Goal: Information Seeking & Learning: Learn about a topic

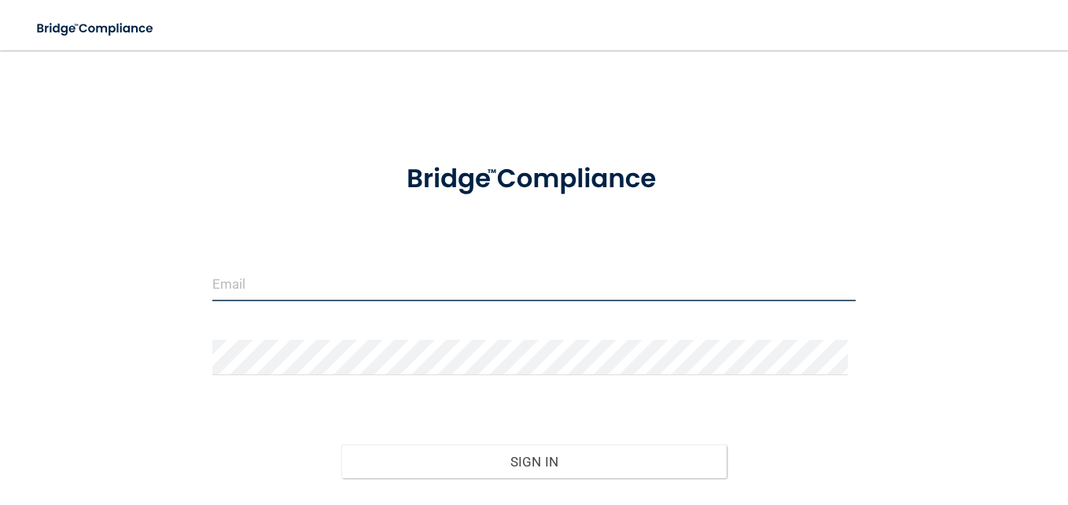
click at [246, 291] on input "email" at bounding box center [533, 283] width 643 height 35
type input "Antoniogutie2002@Gmail.com"
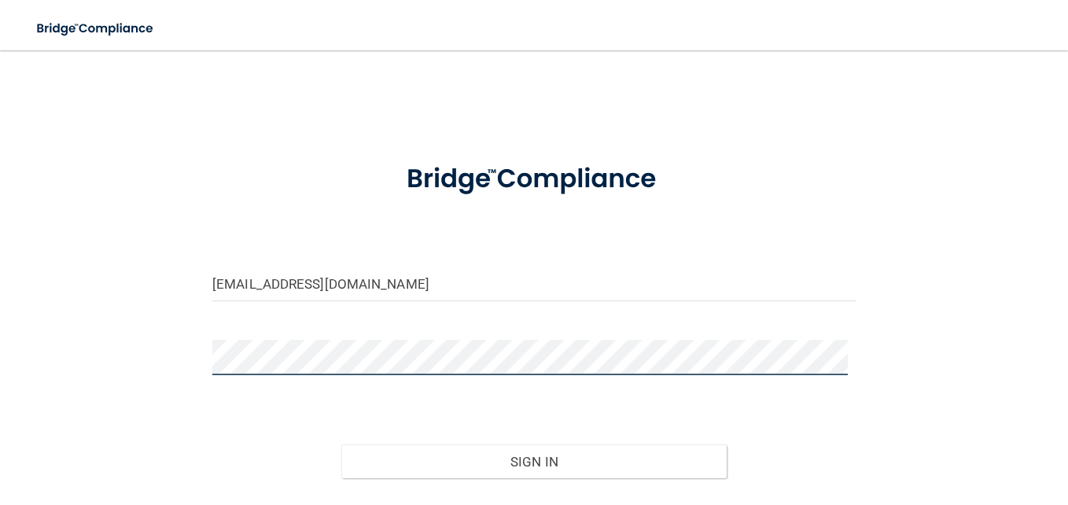
click at [341, 444] on button "Sign In" at bounding box center [534, 461] width 386 height 35
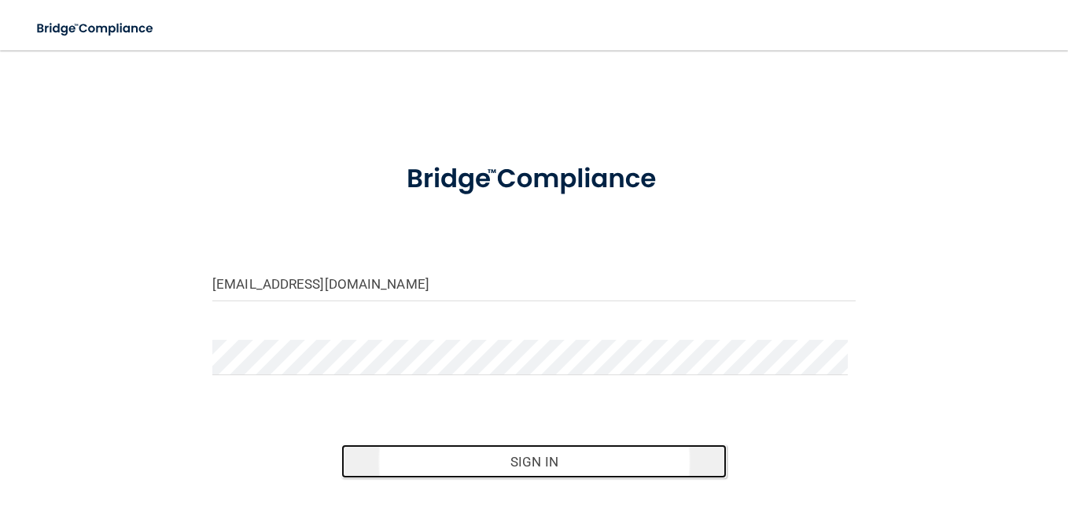
click at [491, 451] on button "Sign In" at bounding box center [534, 461] width 386 height 35
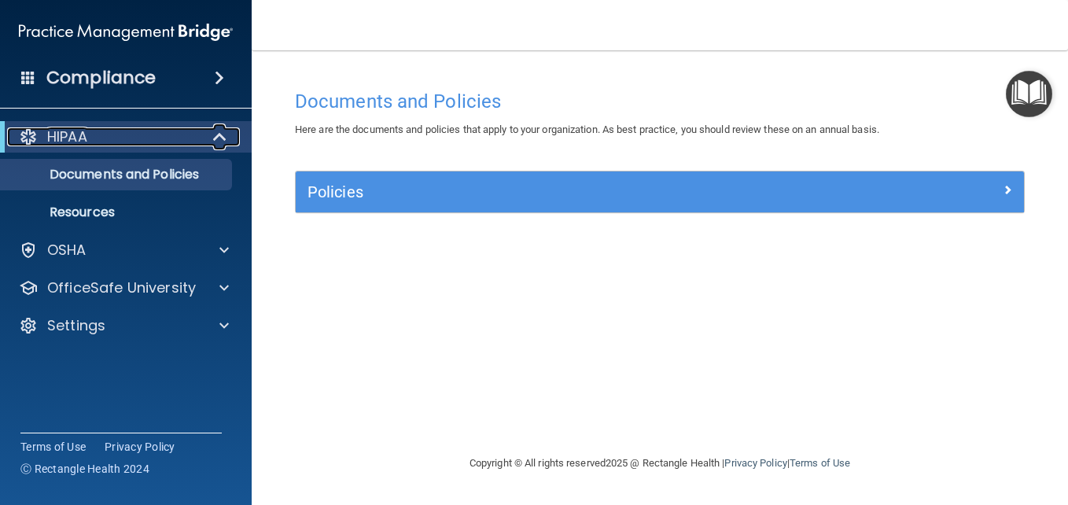
click at [103, 140] on div "HIPAA" at bounding box center [104, 136] width 194 height 19
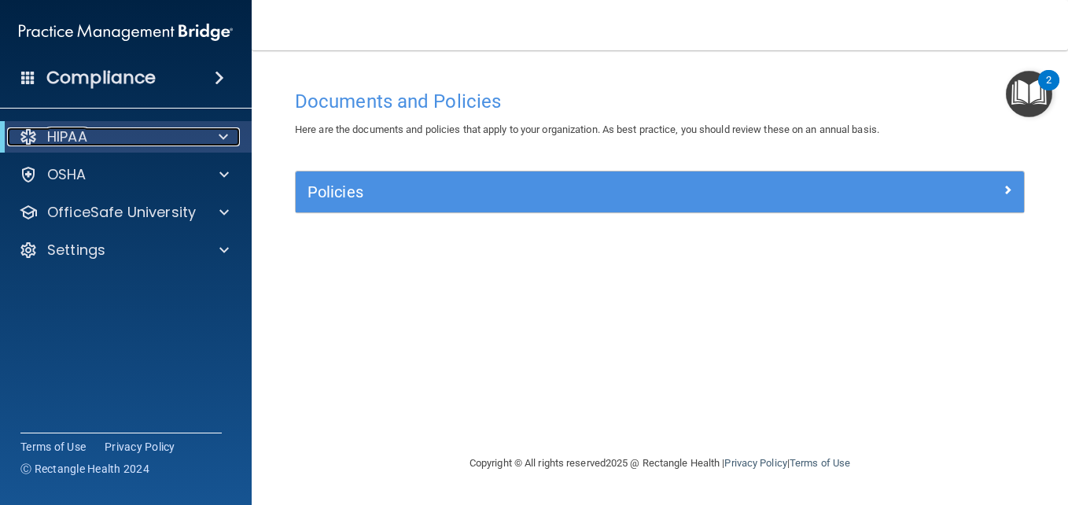
click at [103, 140] on div "HIPAA" at bounding box center [104, 136] width 194 height 19
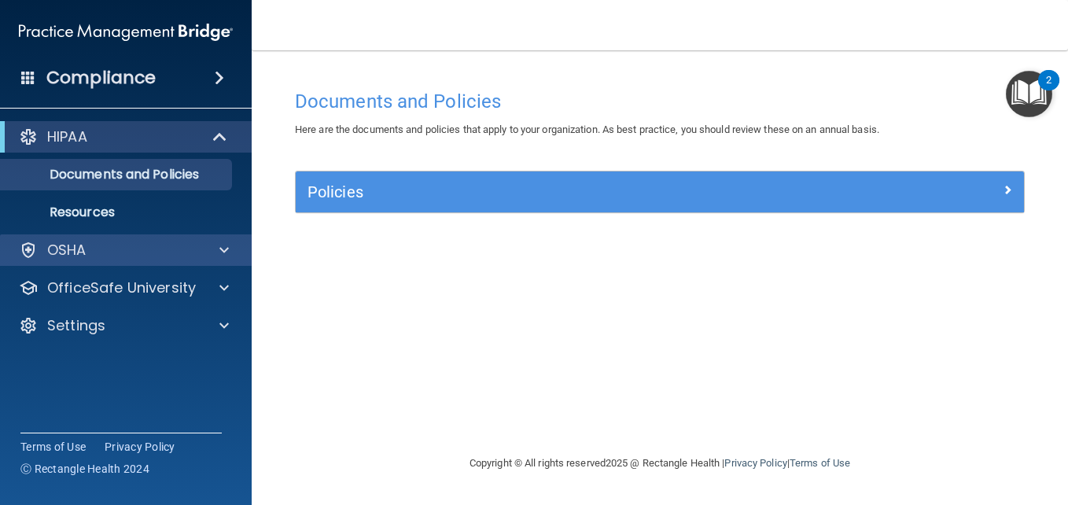
click at [167, 239] on div "OSHA" at bounding box center [126, 249] width 252 height 31
click at [136, 256] on div "OSHA" at bounding box center [104, 250] width 195 height 19
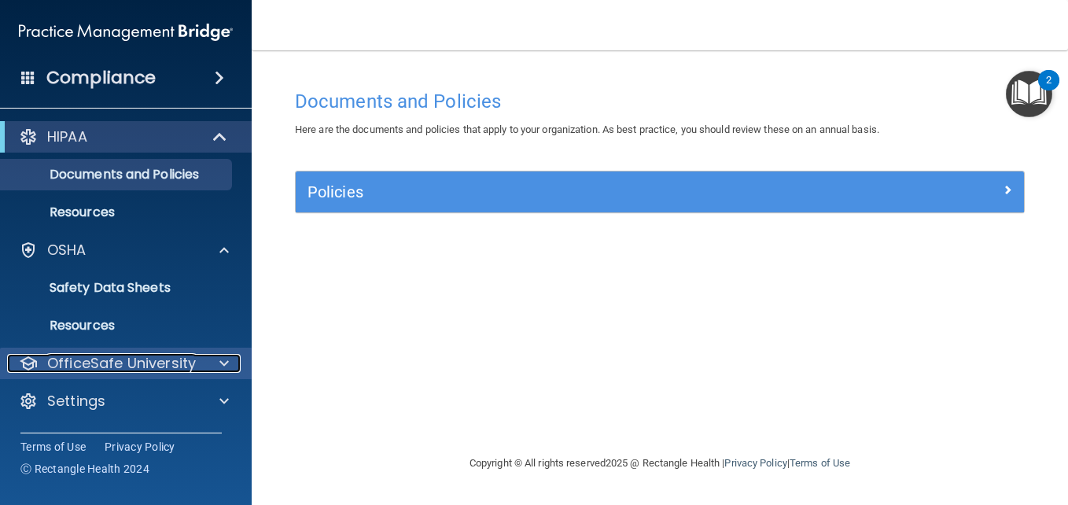
click at [128, 363] on p "OfficeSafe University" at bounding box center [121, 363] width 149 height 19
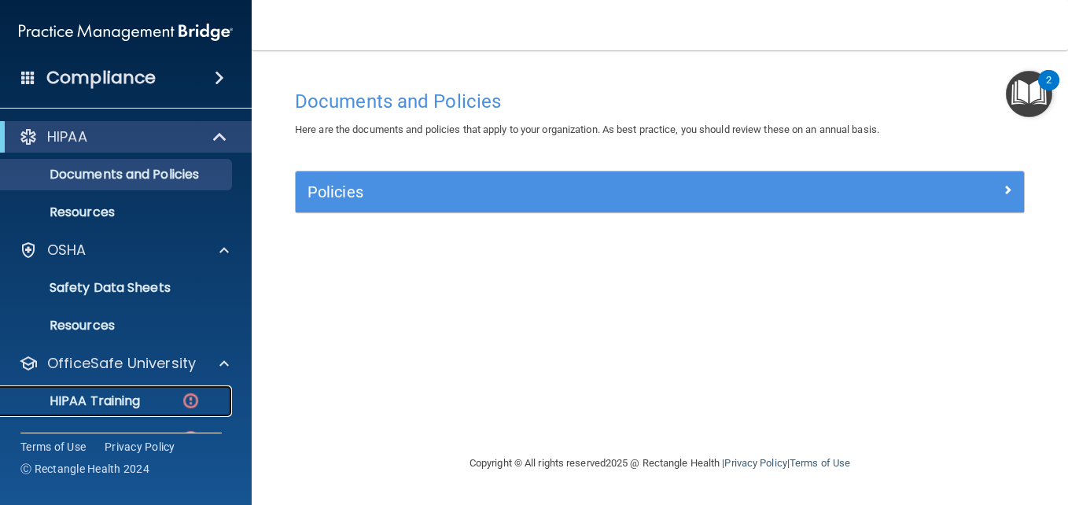
click at [129, 395] on p "HIPAA Training" at bounding box center [75, 401] width 130 height 16
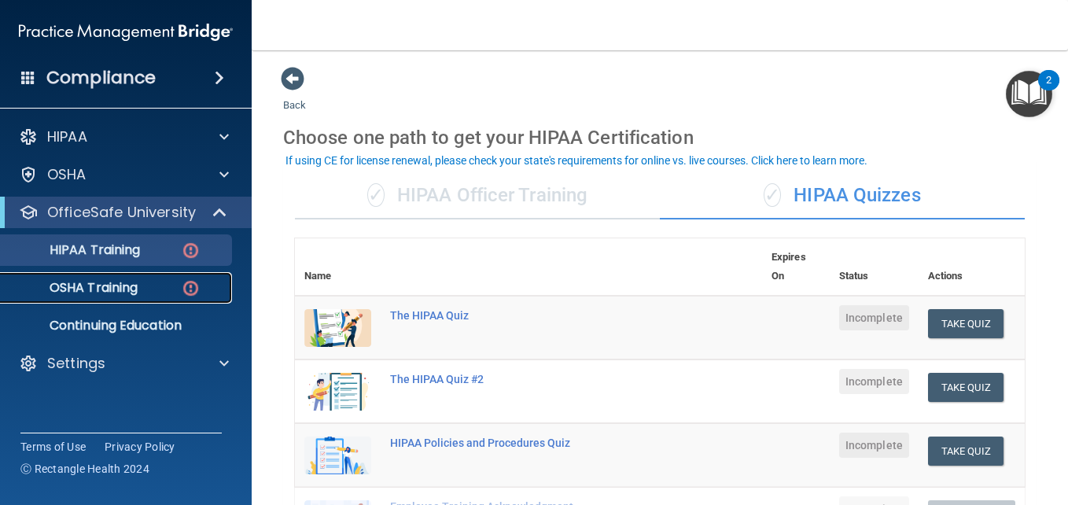
click at [127, 287] on p "OSHA Training" at bounding box center [73, 288] width 127 height 16
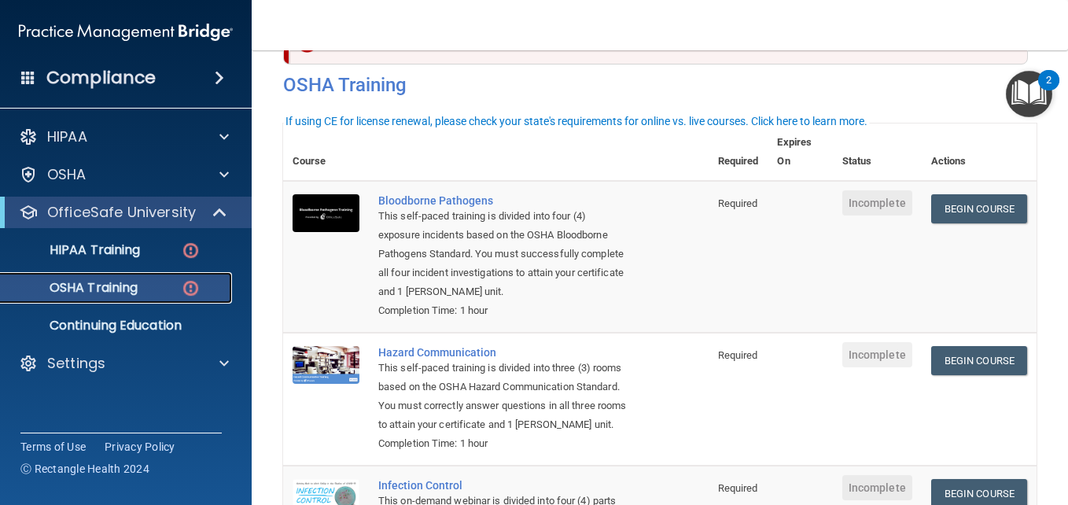
scroll to position [48, 0]
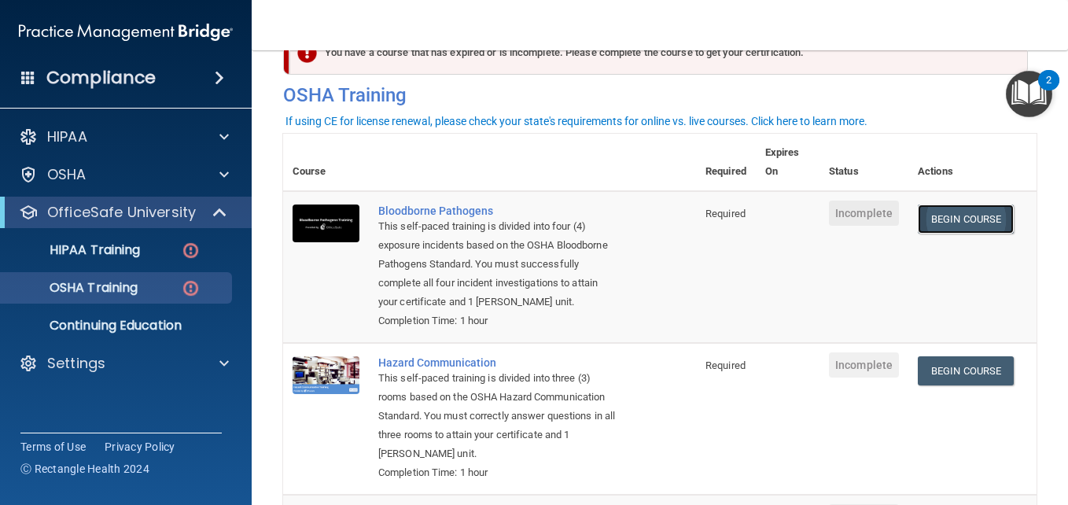
click at [944, 215] on link "Begin Course" at bounding box center [965, 218] width 96 height 29
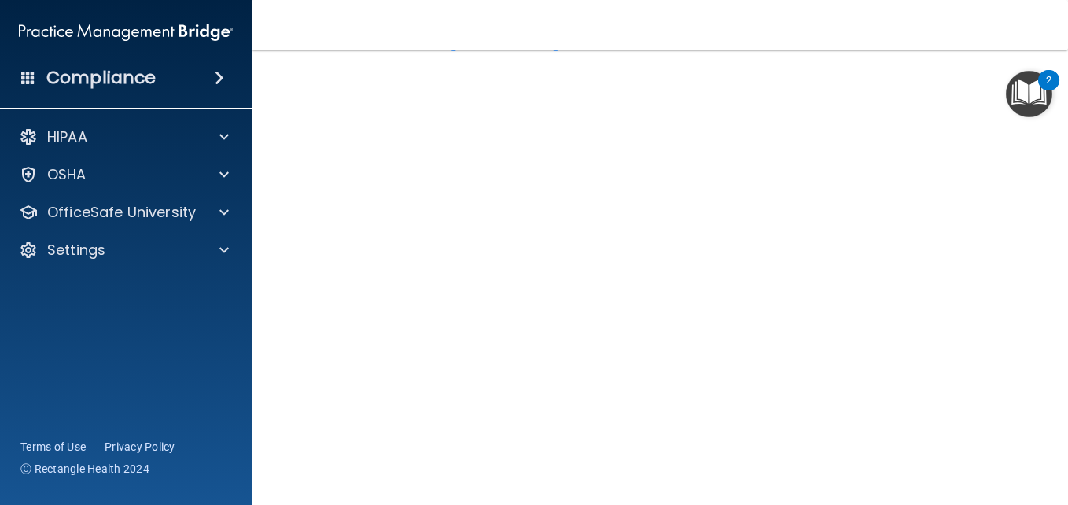
scroll to position [60, 0]
click at [586, 50] on h4 "Bloodborne Pathogens Training" at bounding box center [660, 41] width 730 height 20
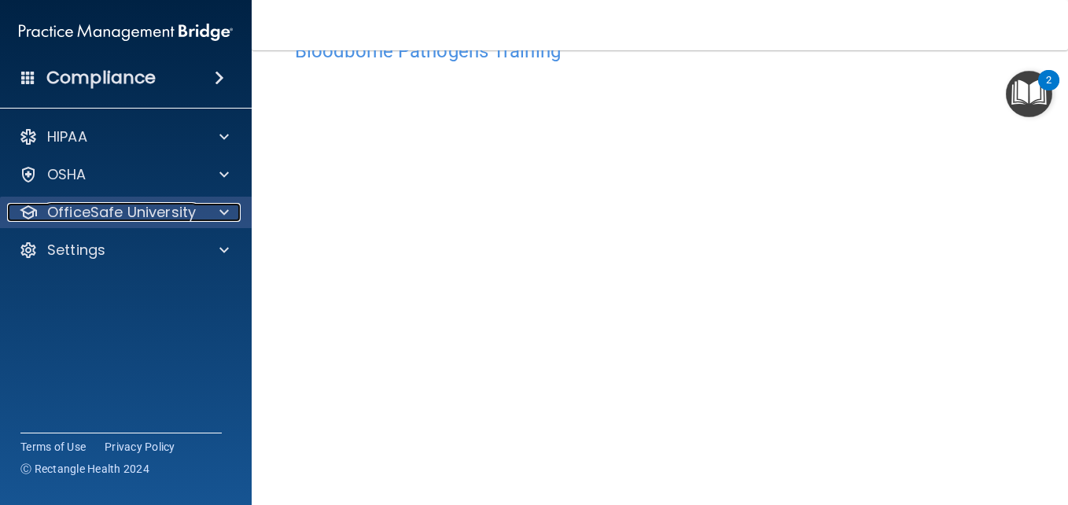
click at [228, 213] on span at bounding box center [223, 212] width 9 height 19
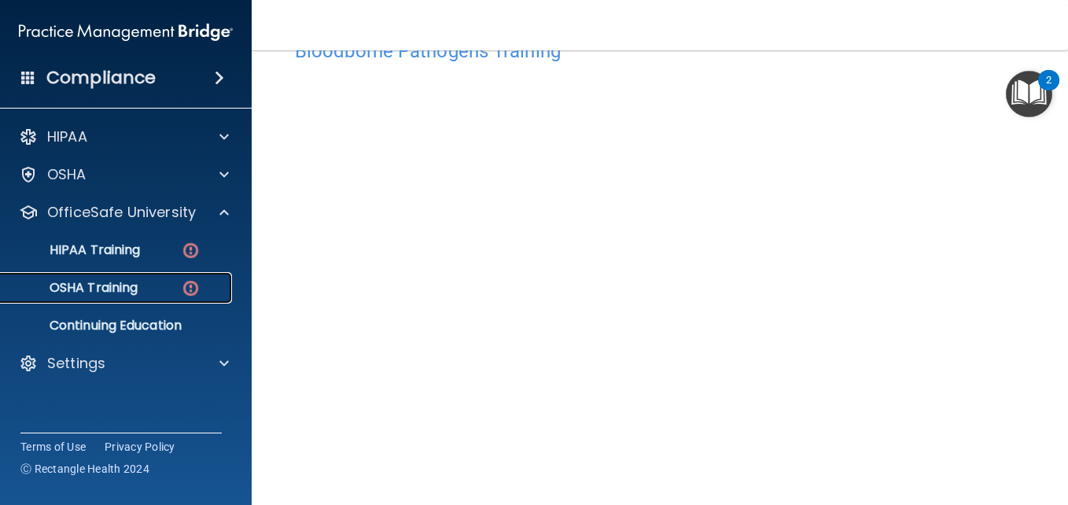
click at [134, 289] on p "OSHA Training" at bounding box center [73, 288] width 127 height 16
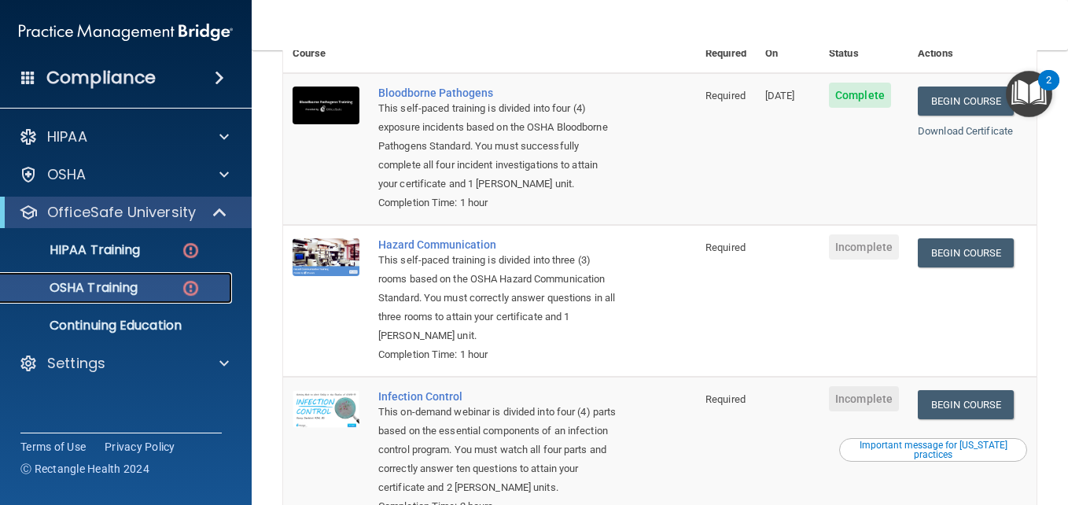
scroll to position [160, 0]
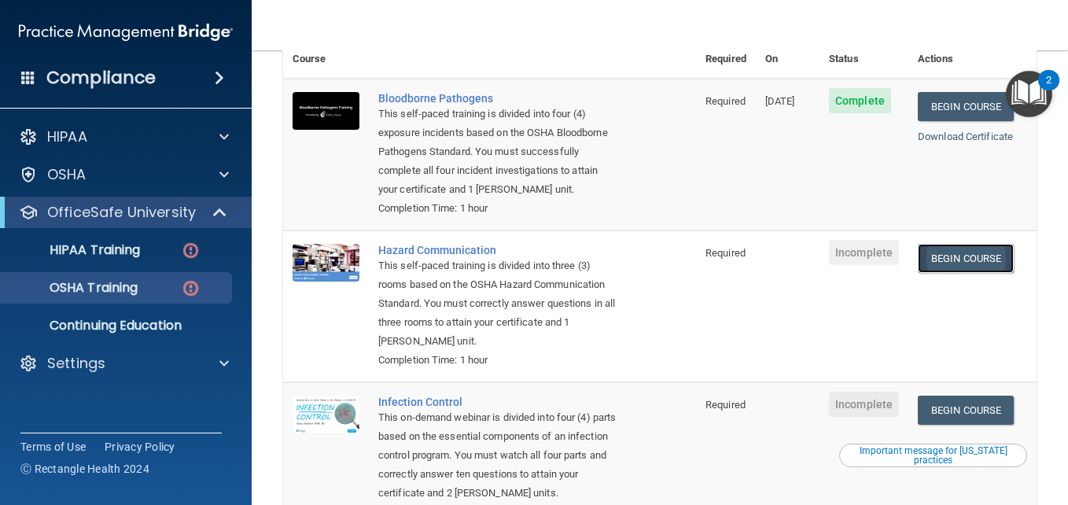
click at [940, 262] on link "Begin Course" at bounding box center [965, 258] width 96 height 29
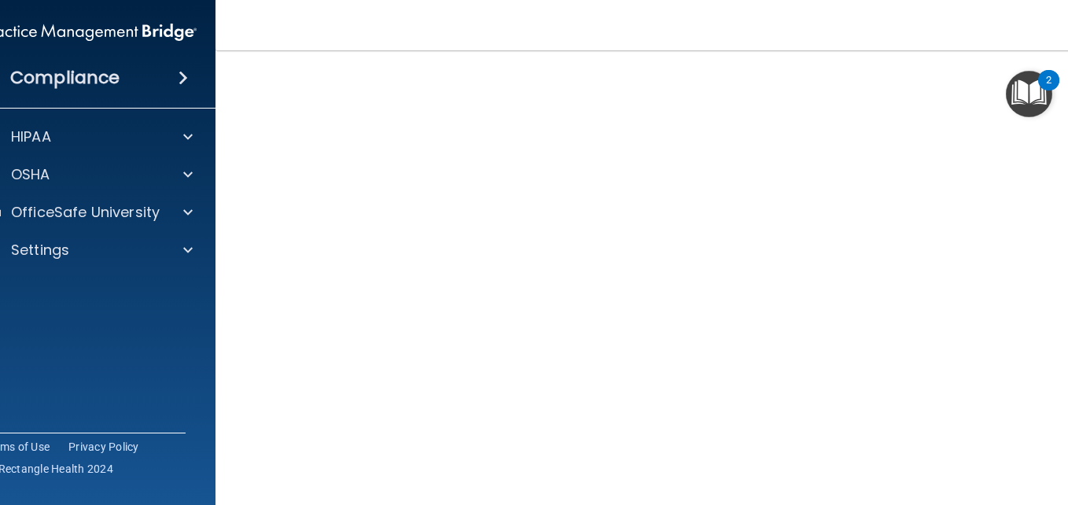
scroll to position [86, 0]
click at [1067, 394] on html "Compliance HIPAA Documents and Policies Report an Incident Business Associates …" at bounding box center [534, 252] width 1068 height 505
drag, startPoint x: 1067, startPoint y: 289, endPoint x: 1065, endPoint y: 398, distance: 108.5
click at [1065, 398] on main "Hazard Communication Training This course doesn’t expire until . Are you sure y…" at bounding box center [659, 277] width 888 height 454
click at [1067, 171] on html "Compliance HIPAA Documents and Policies Report an Incident Business Associates …" at bounding box center [534, 252] width 1068 height 505
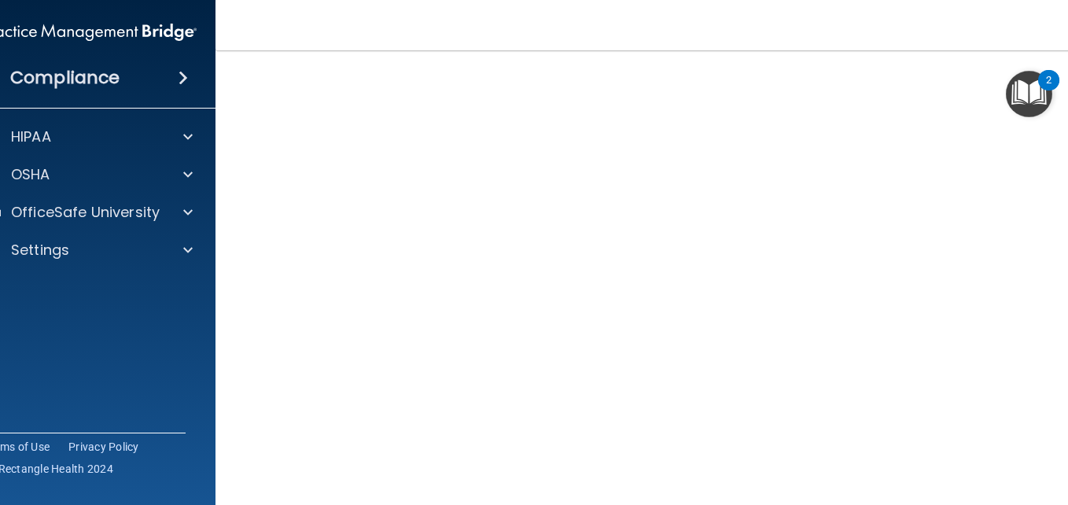
click at [1067, 272] on html "Compliance HIPAA Documents and Policies Report an Incident Business Associates …" at bounding box center [534, 252] width 1068 height 505
drag, startPoint x: 1067, startPoint y: 272, endPoint x: 1064, endPoint y: 324, distance: 52.0
click at [1064, 324] on main "Hazard Communication Training This course doesn’t expire until . Are you sure y…" at bounding box center [659, 277] width 888 height 454
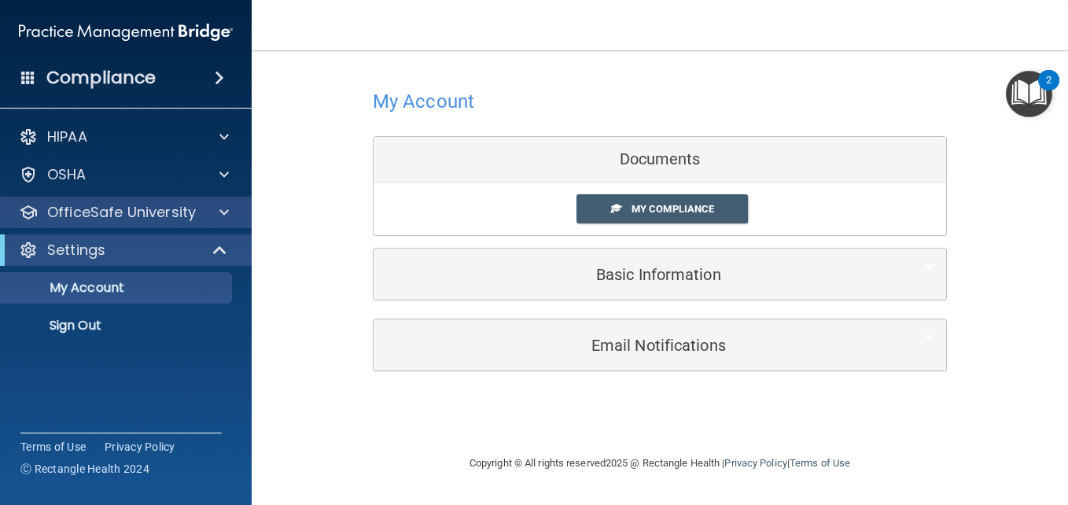
click at [196, 199] on div "OfficeSafe University" at bounding box center [126, 212] width 252 height 31
click at [183, 207] on p "OfficeSafe University" at bounding box center [121, 212] width 149 height 19
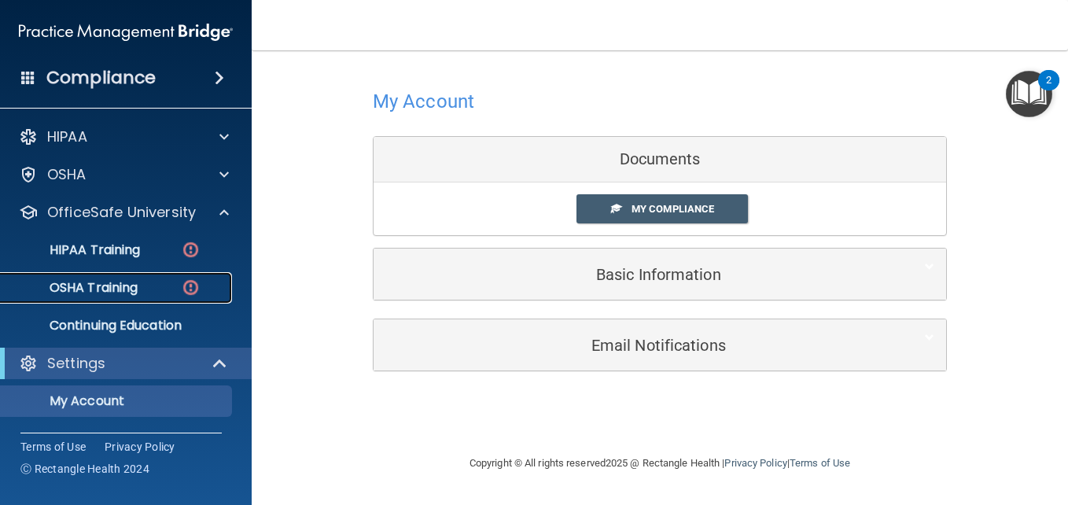
click at [160, 292] on div "OSHA Training" at bounding box center [117, 288] width 215 height 16
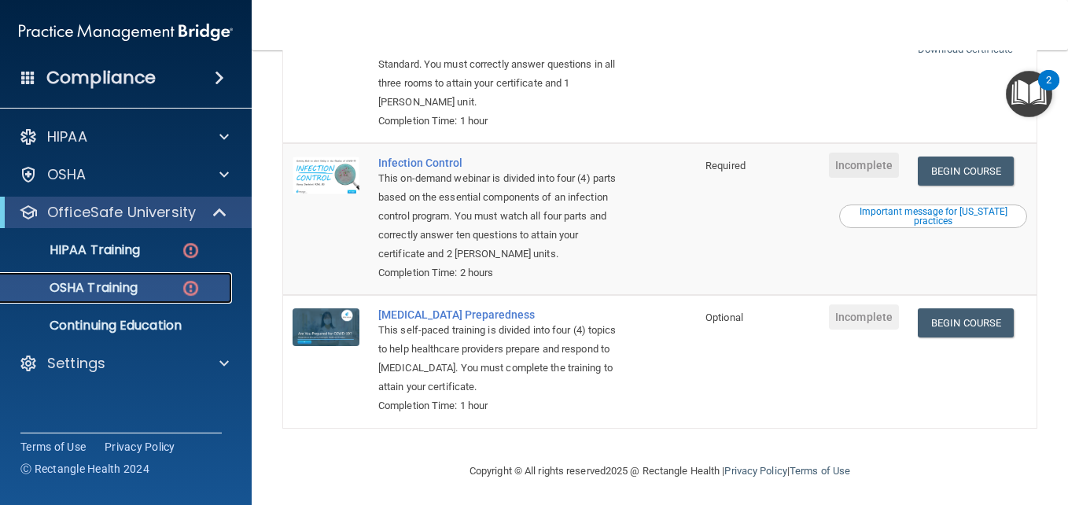
scroll to position [398, 0]
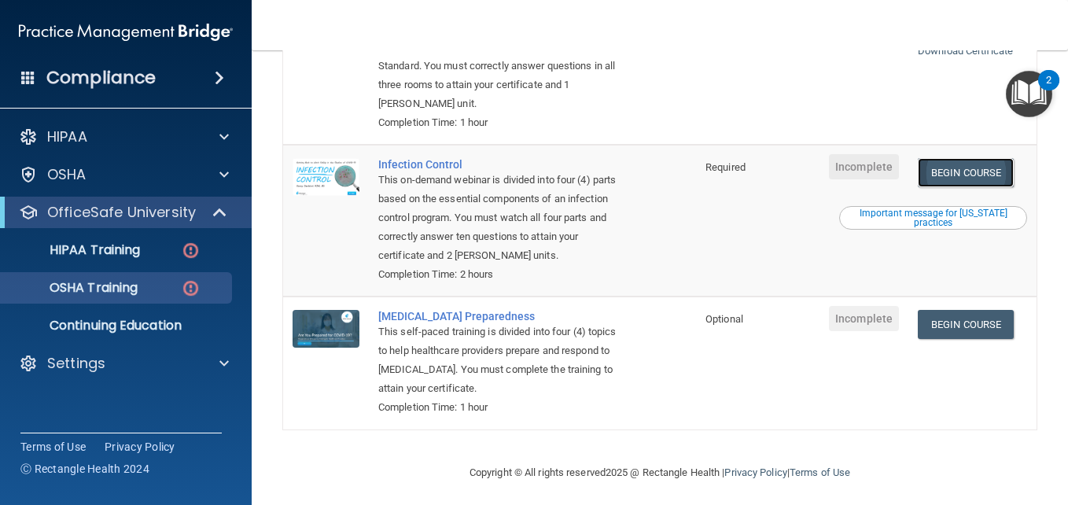
click at [970, 178] on link "Begin Course" at bounding box center [965, 172] width 96 height 29
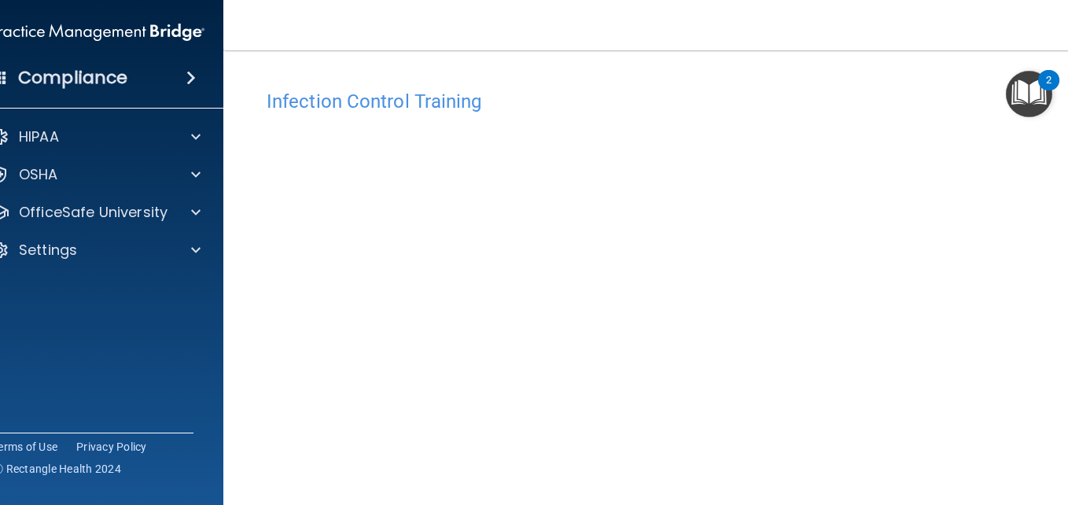
drag, startPoint x: 1067, startPoint y: 252, endPoint x: 1067, endPoint y: 282, distance: 29.9
click at [1067, 282] on html "Compliance HIPAA Documents and Policies Report an Incident Business Associates …" at bounding box center [534, 252] width 1068 height 505
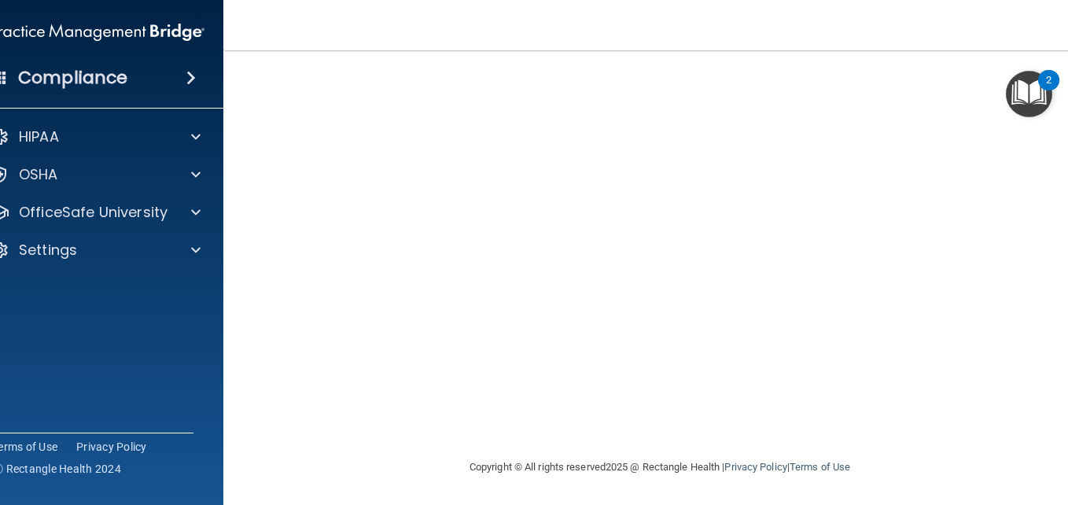
scroll to position [137, 0]
